Goal: Unclear

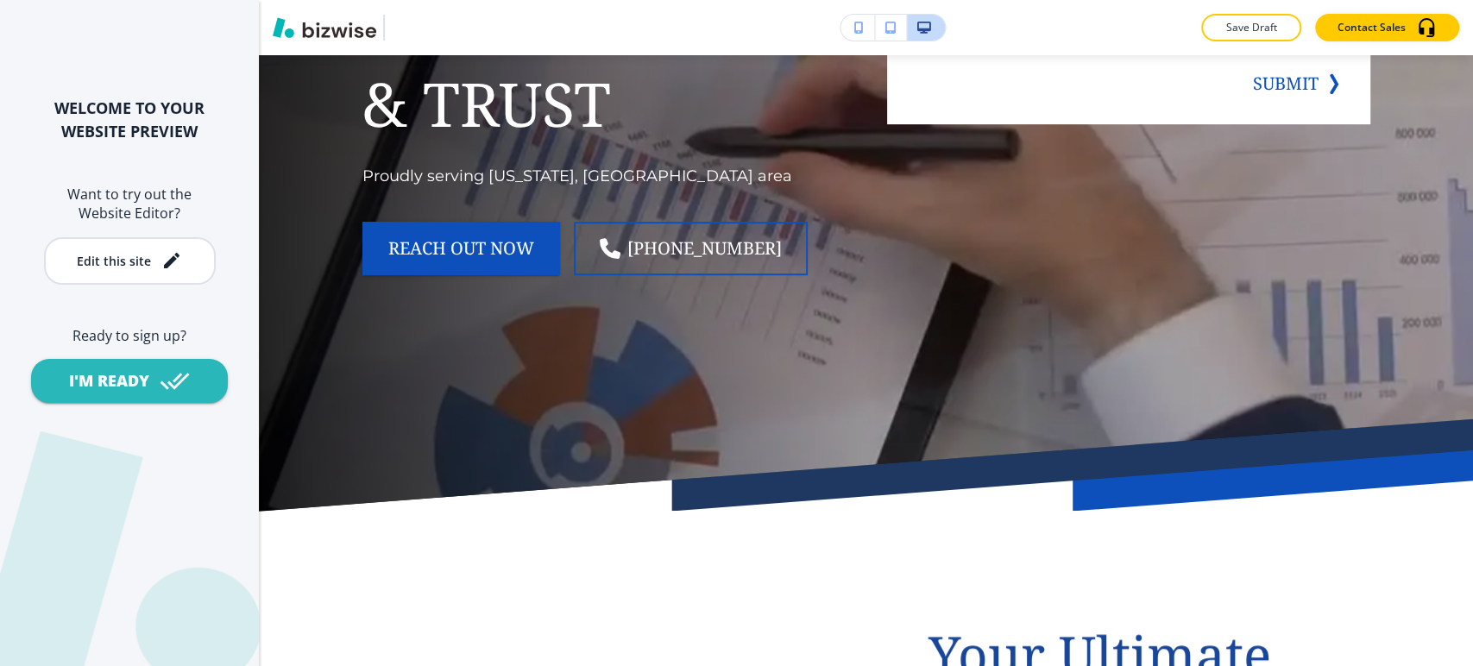
scroll to position [670, 0]
